Goal: Information Seeking & Learning: Learn about a topic

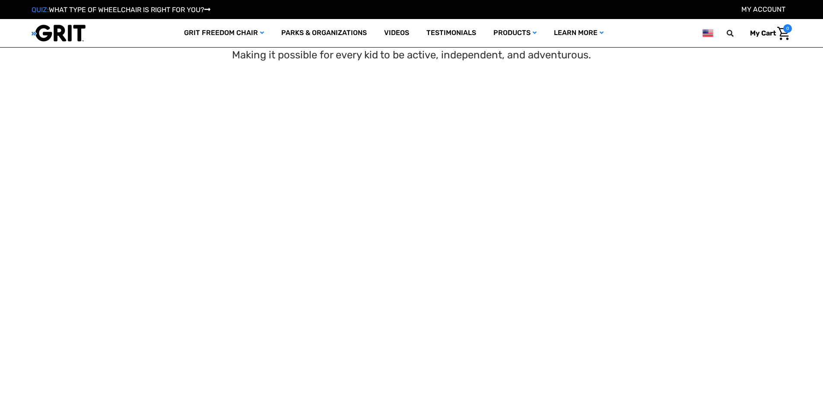
scroll to position [86, 0]
select select "US"
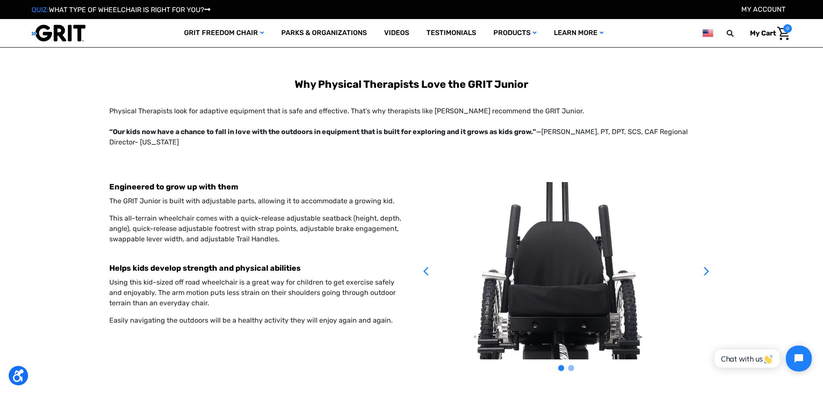
scroll to position [1814, 0]
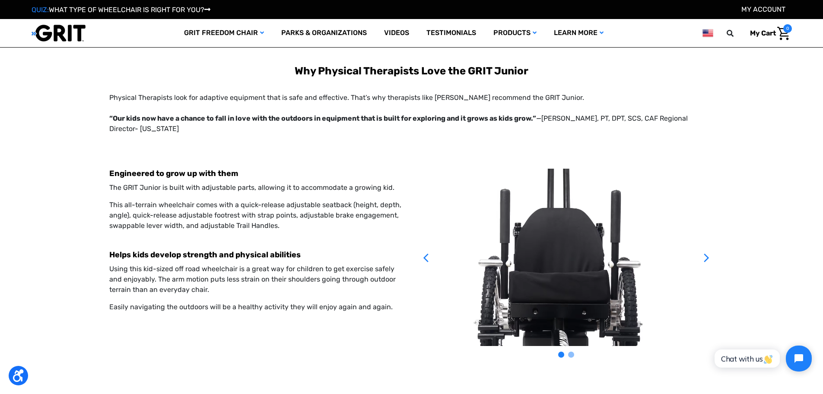
click at [703, 241] on icon at bounding box center [706, 256] width 15 height 177
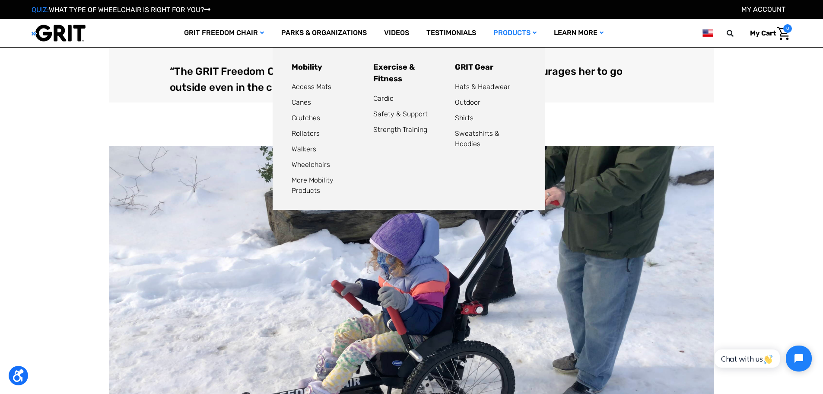
scroll to position [562, 0]
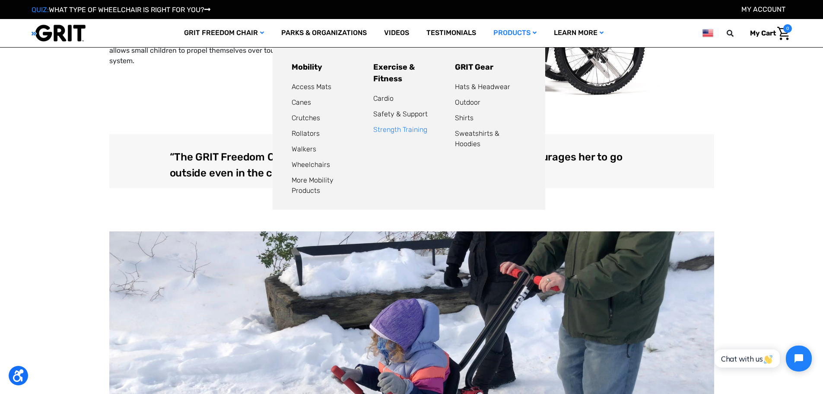
click at [416, 125] on link "Strength Training" at bounding box center [400, 129] width 54 height 8
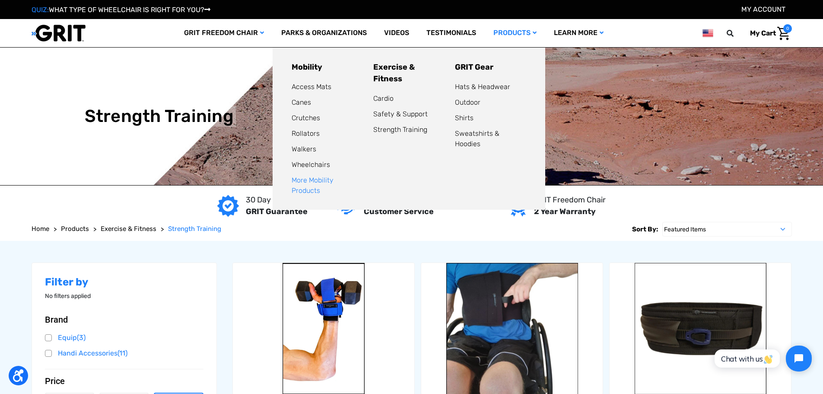
click at [307, 179] on link "More Mobility Products" at bounding box center [313, 185] width 42 height 19
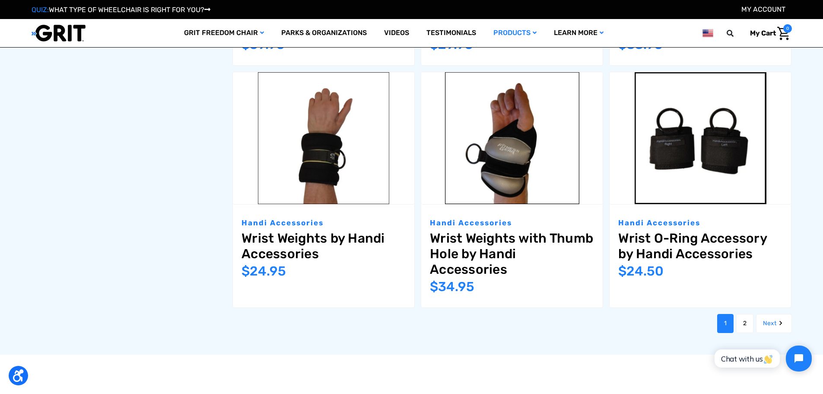
scroll to position [1123, 0]
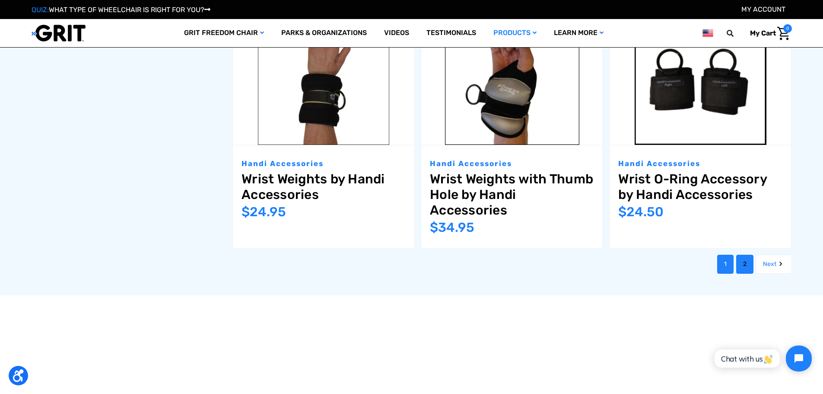
click at [737, 262] on link "2" at bounding box center [744, 263] width 17 height 19
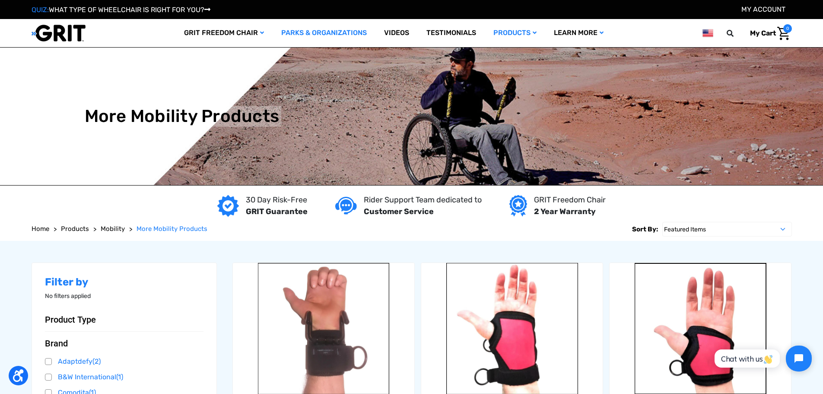
click at [346, 30] on link "Parks & Organizations" at bounding box center [324, 33] width 103 height 28
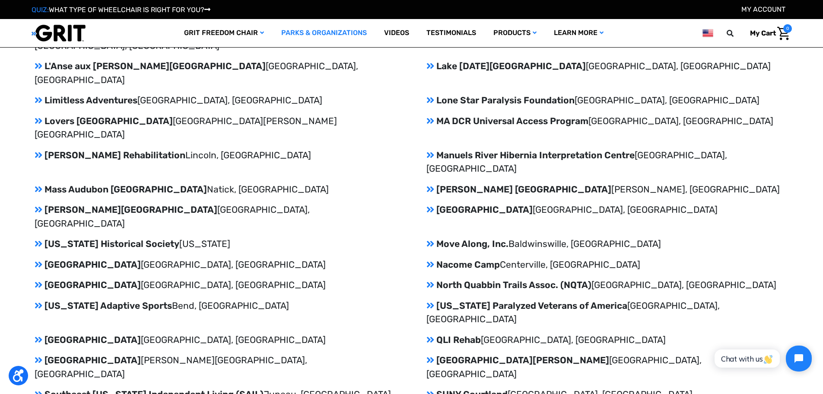
scroll to position [1425, 0]
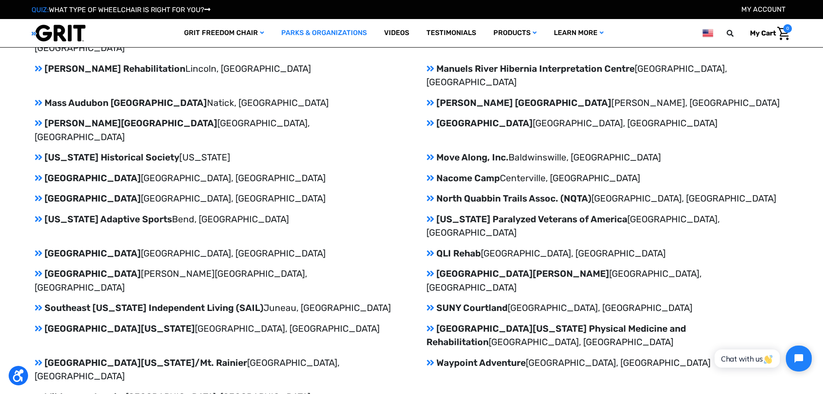
click at [116, 390] on p "Wilderness Inquiry Minneapolis, MN" at bounding box center [216, 397] width 362 height 14
click at [34, 233] on div "Achieve Tahoe Lake Tahoe, CA Adaptive Adventures Denver, CO Adventures Without …" at bounding box center [411, 37] width 823 height 813
click at [40, 392] on icon at bounding box center [39, 396] width 8 height 9
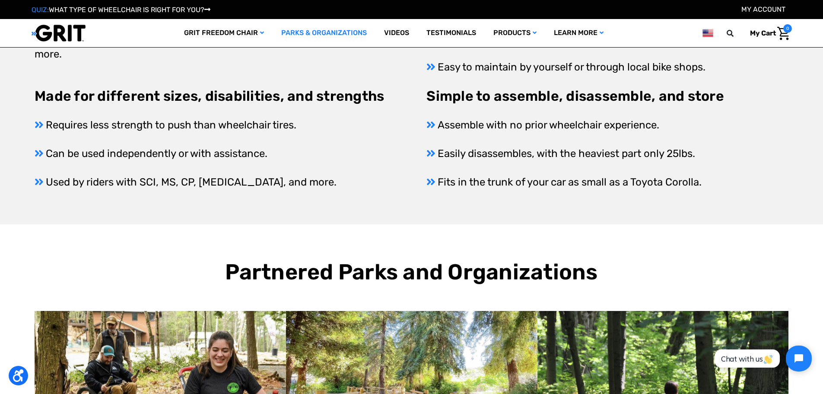
scroll to position [518, 0]
